Goal: Task Accomplishment & Management: Use online tool/utility

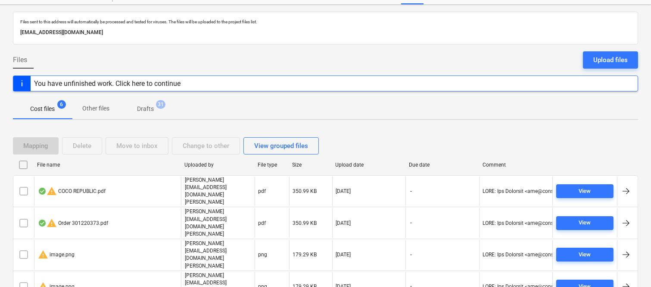
scroll to position [50, 0]
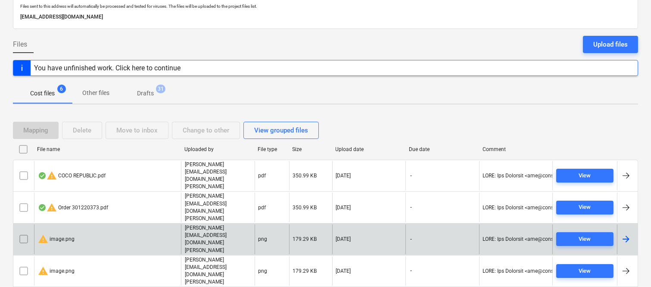
click at [25, 232] on input "checkbox" at bounding box center [24, 239] width 14 height 14
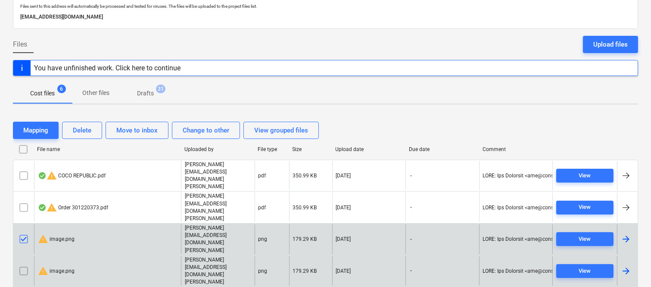
click at [25, 264] on input "checkbox" at bounding box center [24, 271] width 14 height 14
click at [83, 131] on div "Delete" at bounding box center [82, 130] width 19 height 11
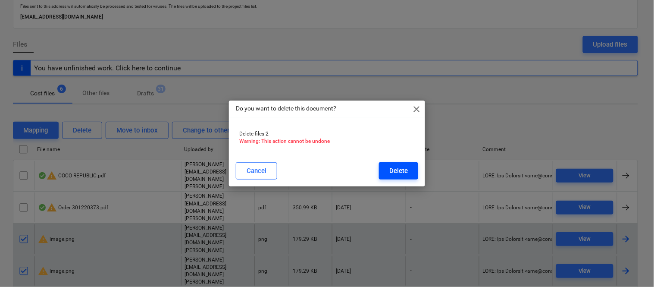
click at [403, 176] on div "Delete" at bounding box center [398, 170] width 19 height 11
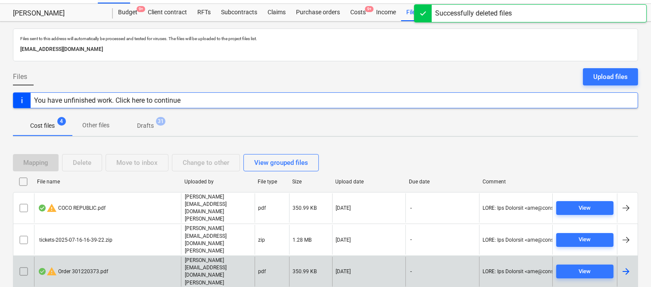
scroll to position [19, 0]
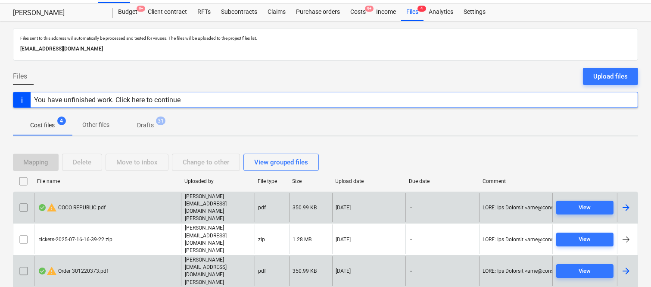
click at [148, 200] on div "warning COCO REPUBLIC.pdf" at bounding box center [107, 208] width 147 height 30
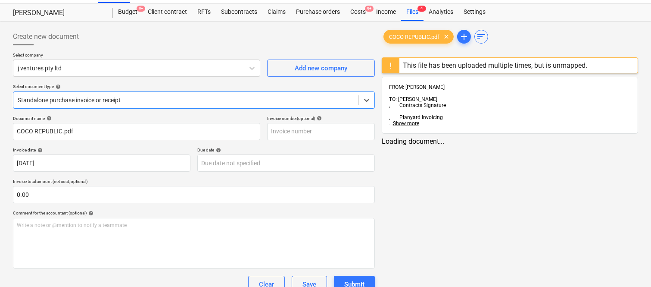
type input "COCO REPUBLIC.pdf"
type input "[DATE]"
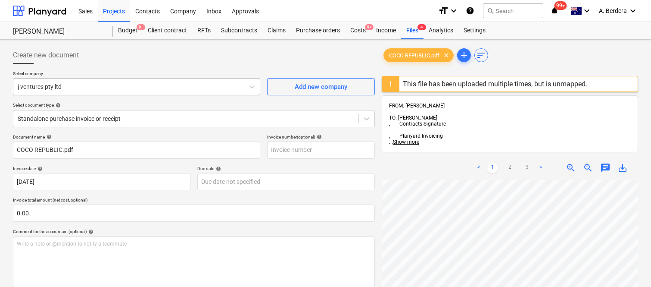
click at [191, 84] on div at bounding box center [129, 86] width 222 height 9
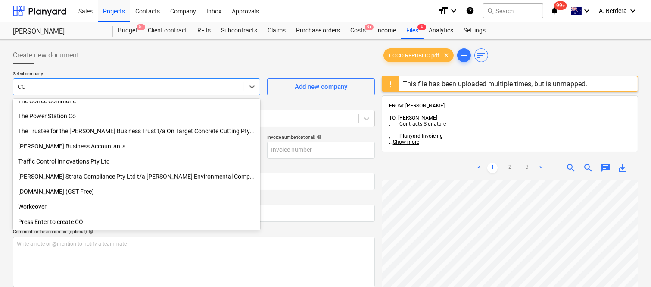
scroll to position [1243, 0]
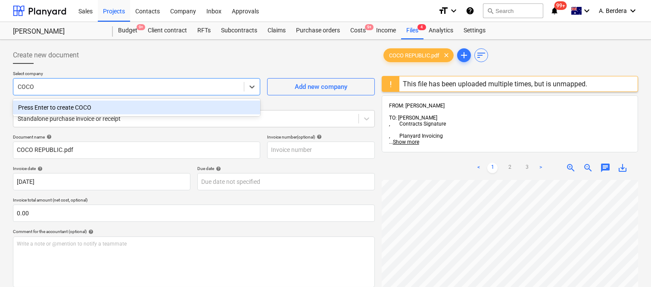
type input "COCO"
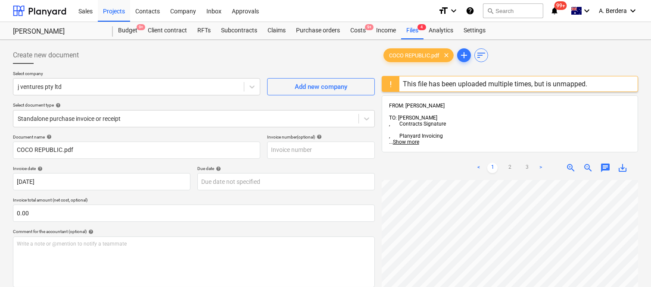
scroll to position [70, 0]
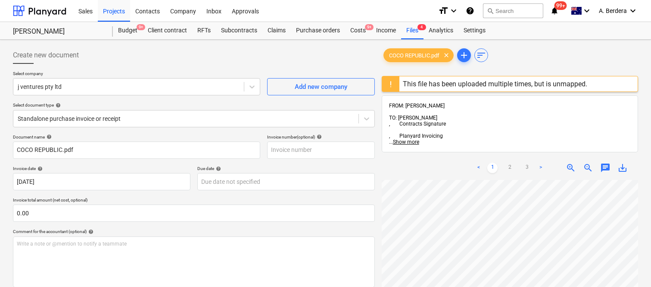
scroll to position [37, 0]
drag, startPoint x: 650, startPoint y: 178, endPoint x: 643, endPoint y: 194, distance: 17.9
click at [648, 226] on div "Create new document Select company j ventures pty ltd Add new company Select do…" at bounding box center [325, 244] width 651 height 409
click at [585, 162] on span "zoom_out" at bounding box center [588, 167] width 10 height 10
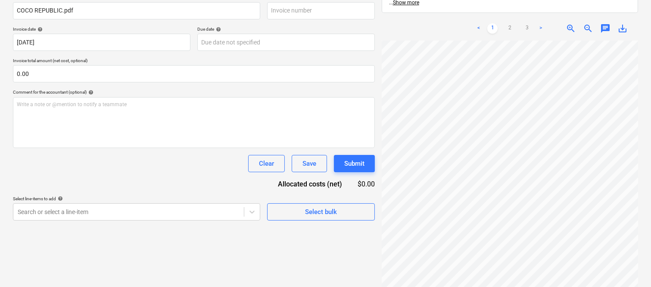
scroll to position [154, 0]
click at [588, 23] on span "zoom_out" at bounding box center [588, 28] width 10 height 10
click at [569, 23] on span "zoom_in" at bounding box center [571, 28] width 10 height 10
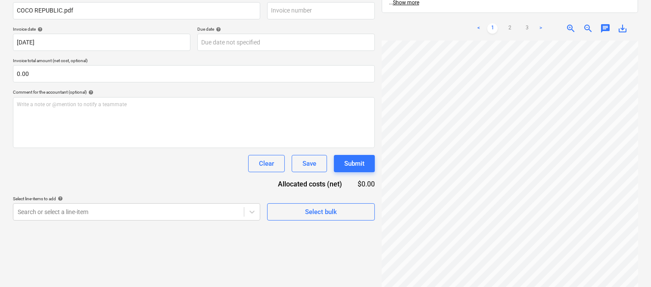
scroll to position [0, 0]
click at [508, 23] on link "2" at bounding box center [510, 28] width 10 height 10
click at [635, 85] on div at bounding box center [510, 172] width 256 height 262
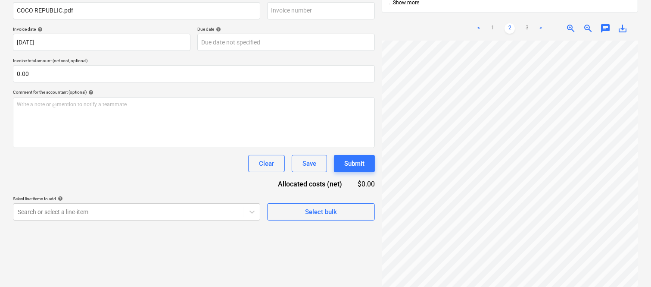
click at [571, 23] on span "zoom_in" at bounding box center [571, 28] width 10 height 10
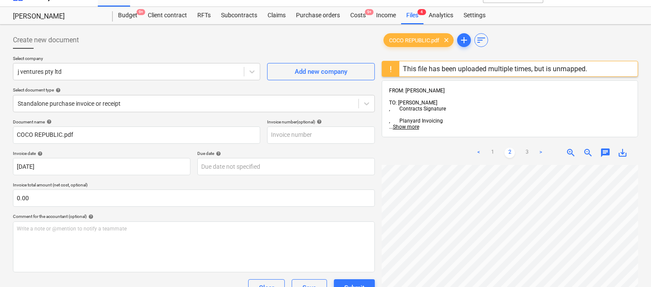
scroll to position [0, 0]
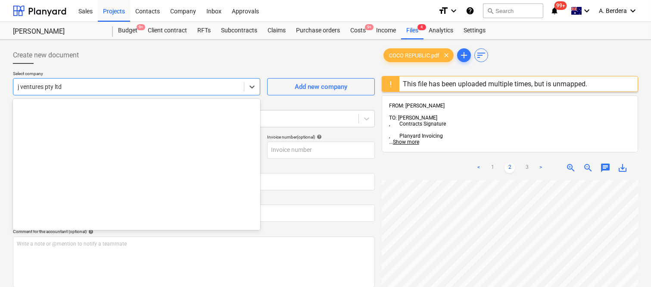
click at [95, 88] on div at bounding box center [129, 86] width 222 height 9
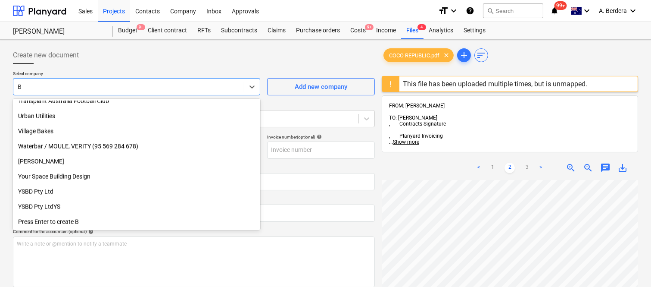
scroll to position [2133, 0]
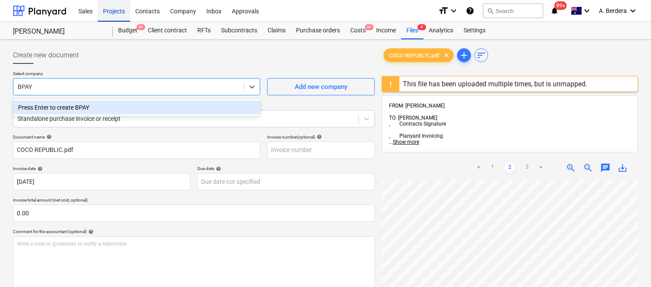
type input "BPAY"
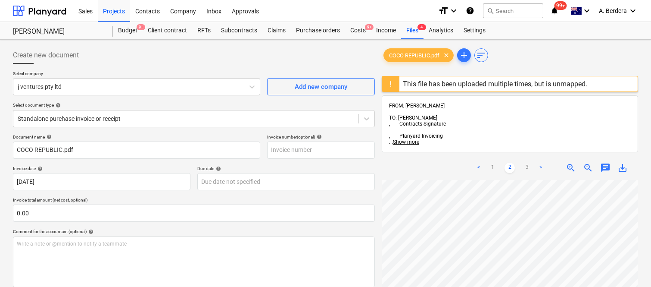
click at [103, 54] on div "Create new document" at bounding box center [194, 55] width 362 height 17
click at [490, 162] on link "1" at bounding box center [492, 167] width 10 height 10
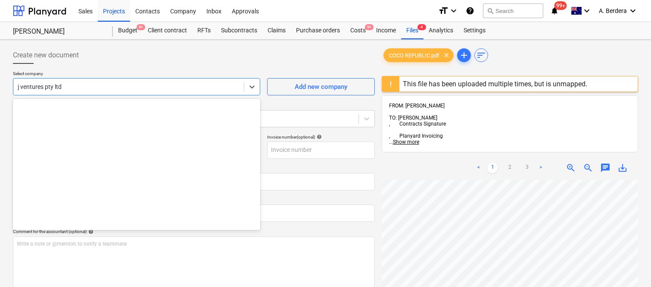
click at [105, 84] on div at bounding box center [129, 86] width 222 height 9
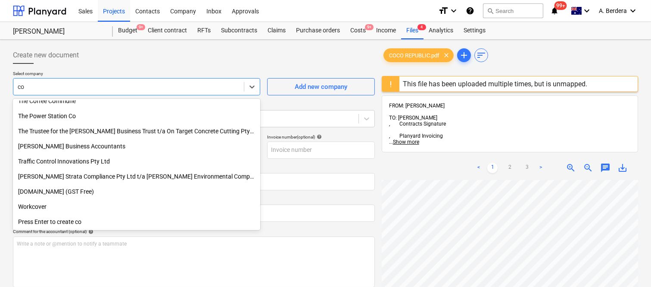
scroll to position [1243, 0]
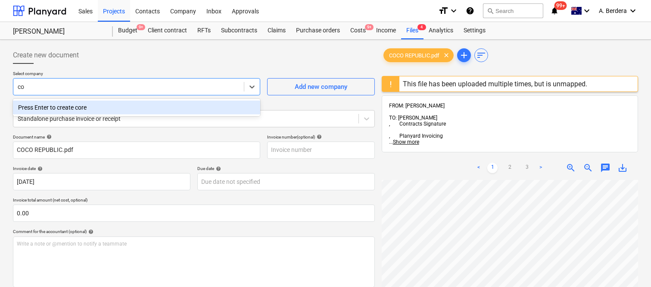
type input "c"
